Goal: Task Accomplishment & Management: Complete application form

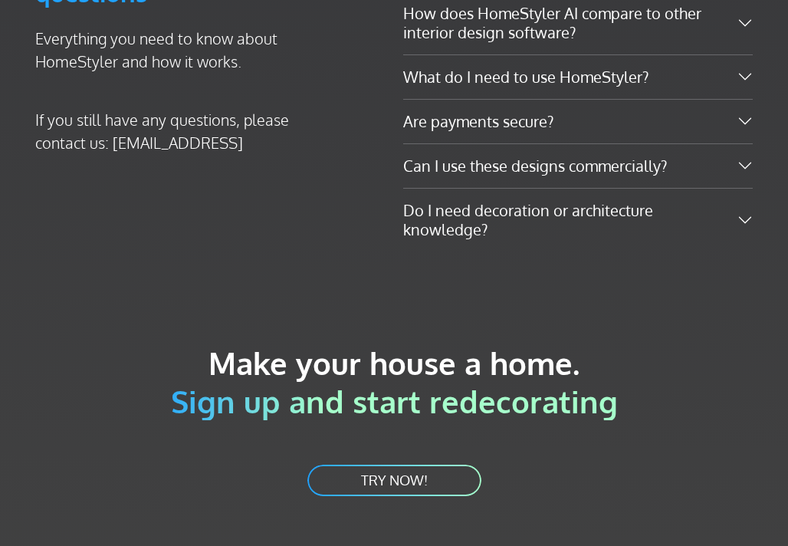
scroll to position [3720, 0]
click at [359, 481] on link "TRY NOW!" at bounding box center [394, 481] width 177 height 35
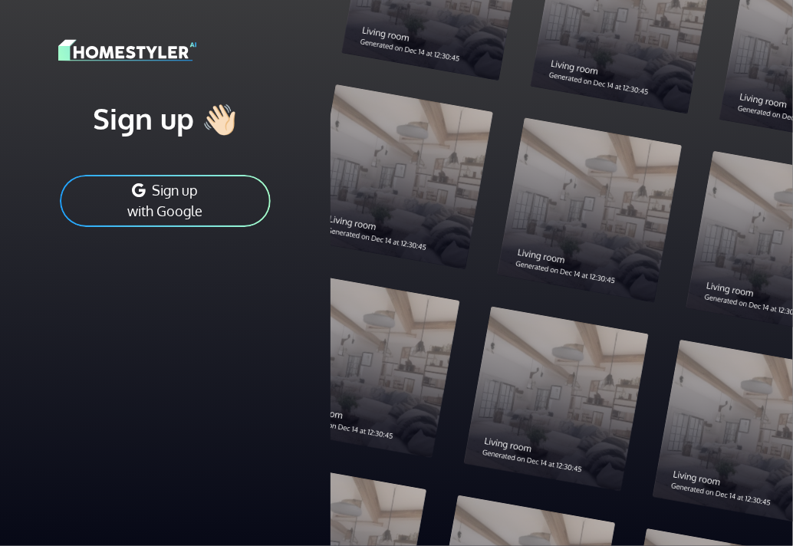
click at [135, 56] on img at bounding box center [127, 50] width 138 height 27
